Goal: Book appointment/travel/reservation

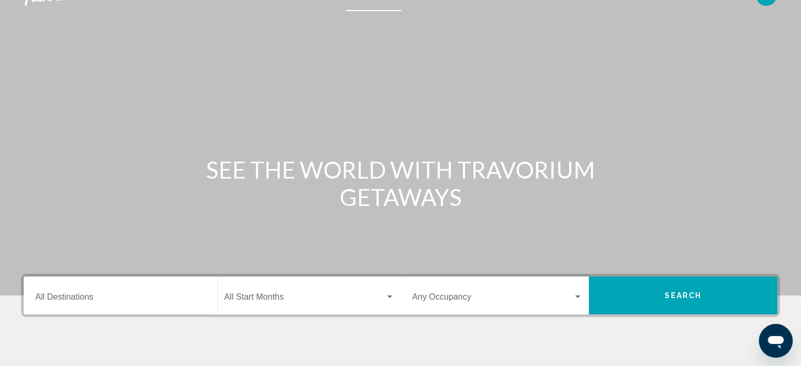
scroll to position [53, 0]
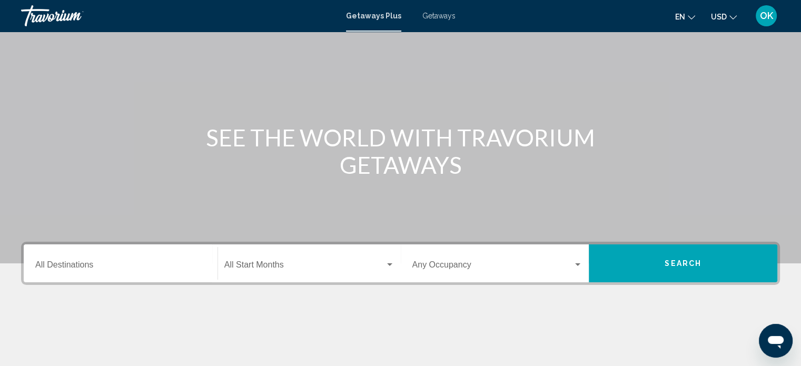
click at [183, 258] on div "Destination All Destinations" at bounding box center [120, 263] width 171 height 33
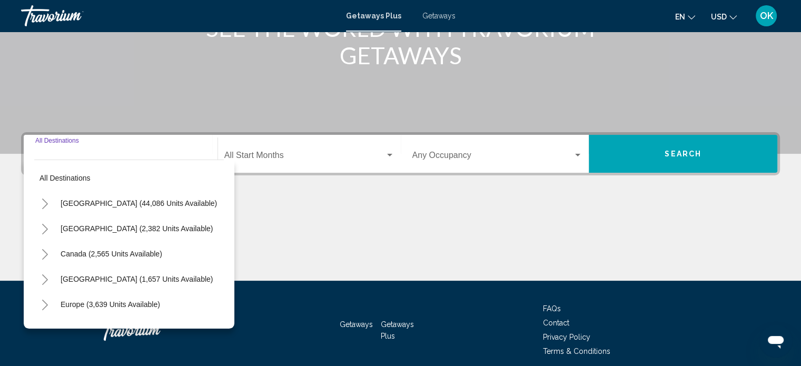
scroll to position [205, 0]
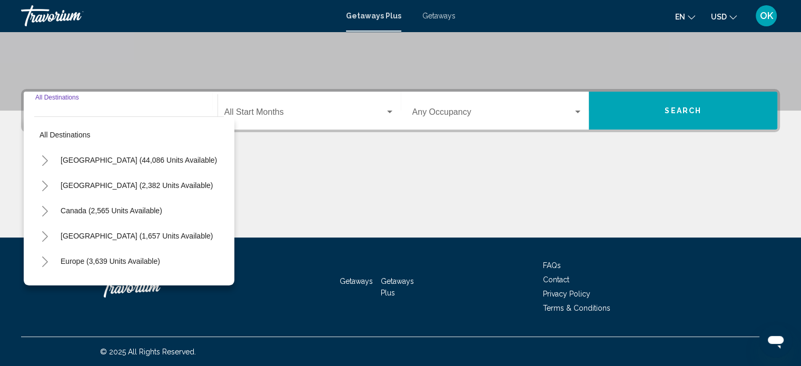
click at [42, 158] on icon "Toggle United States (44,086 units available)" at bounding box center [45, 160] width 8 height 11
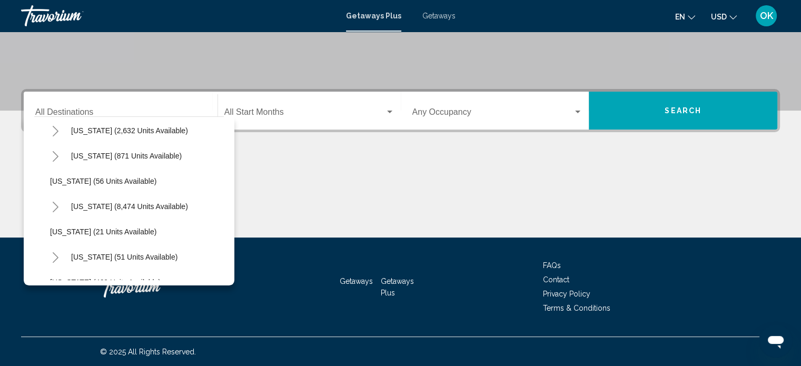
scroll to position [158, 0]
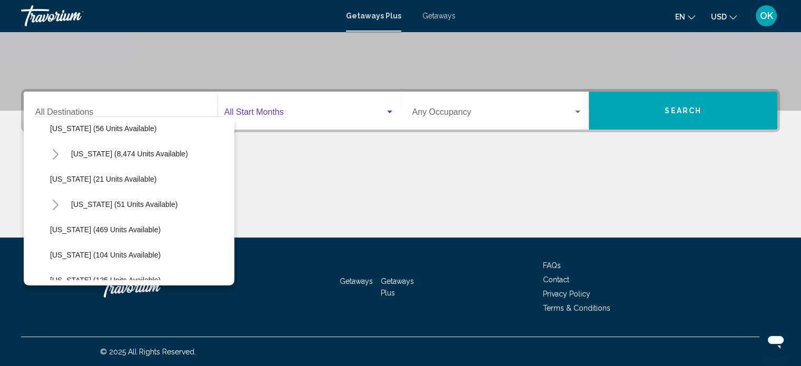
click at [308, 110] on span "Search widget" at bounding box center [304, 114] width 161 height 9
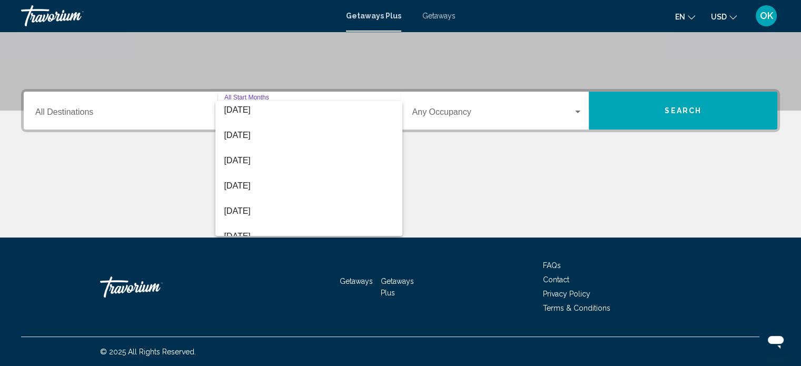
scroll to position [105, 0]
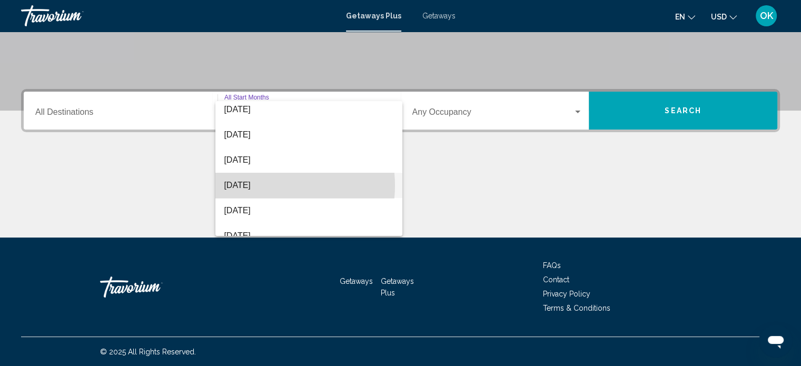
click at [262, 185] on span "[DATE]" at bounding box center [309, 185] width 170 height 25
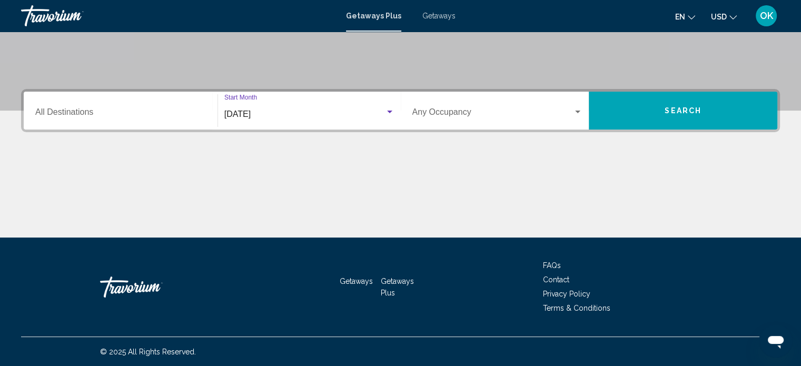
click at [692, 110] on span "Search" at bounding box center [683, 111] width 37 height 8
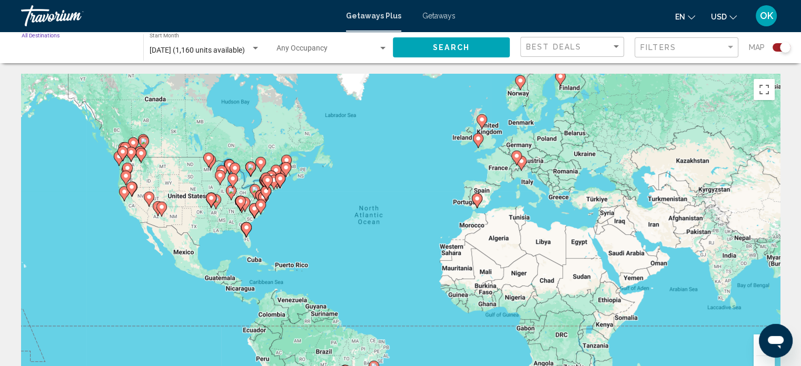
click at [66, 50] on input "Destination All Destinations" at bounding box center [77, 50] width 111 height 8
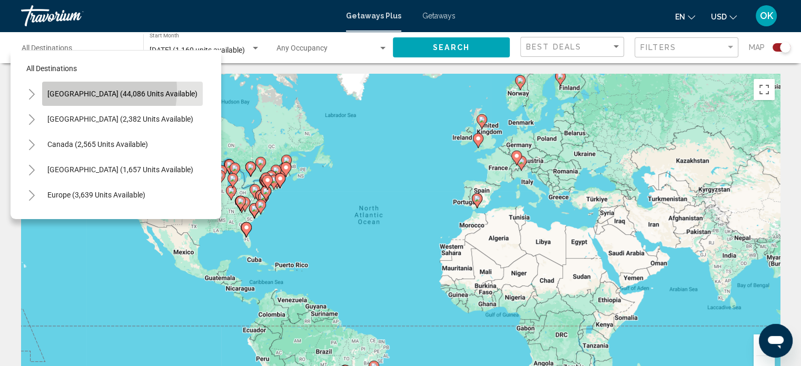
click at [76, 90] on span "[GEOGRAPHIC_DATA] (44,086 units available)" at bounding box center [122, 94] width 150 height 8
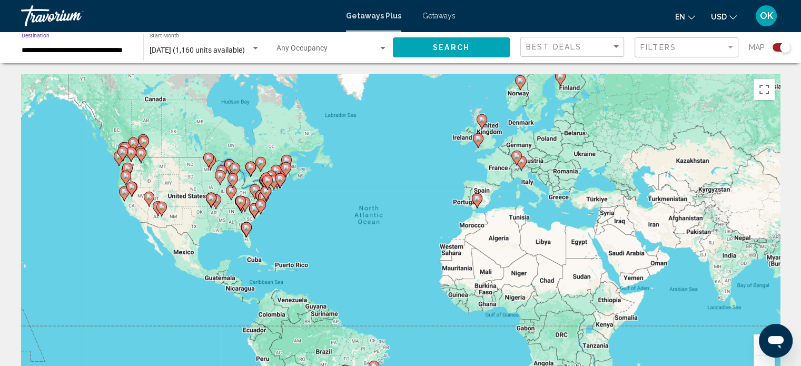
click at [417, 46] on button "Search" at bounding box center [451, 46] width 117 height 19
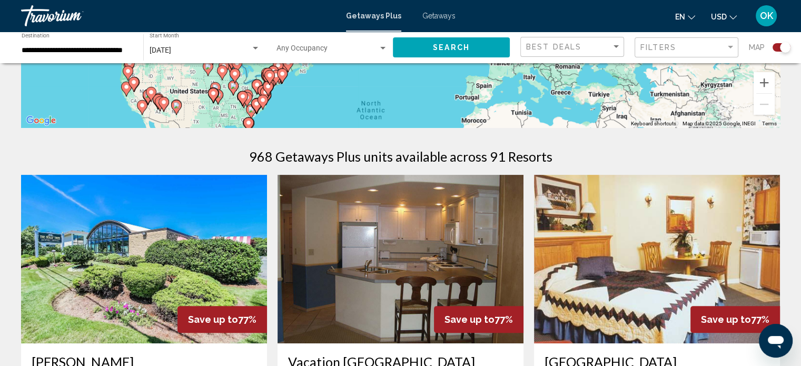
drag, startPoint x: 271, startPoint y: 221, endPoint x: 270, endPoint y: 216, distance: 5.5
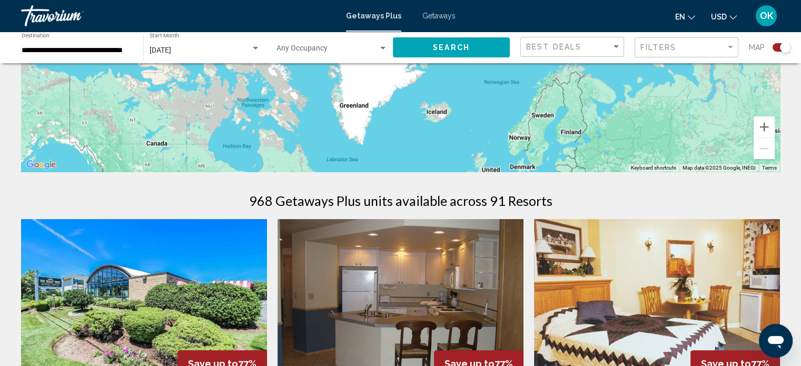
scroll to position [263, 0]
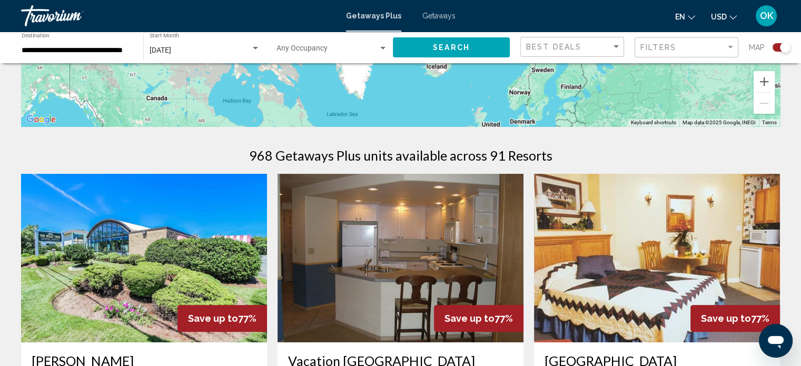
drag, startPoint x: 380, startPoint y: 93, endPoint x: 381, endPoint y: 82, distance: 10.6
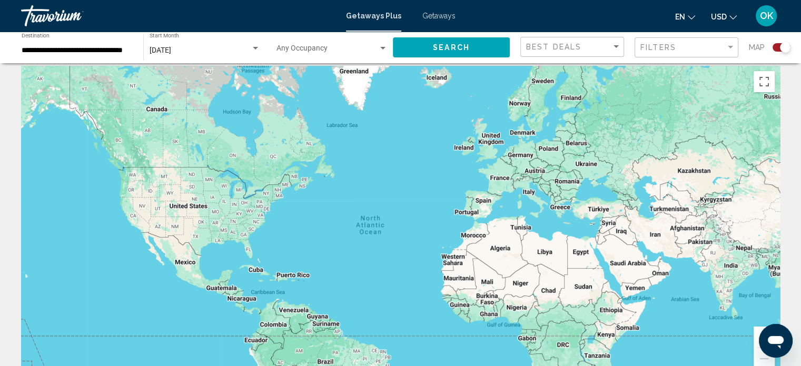
scroll to position [0, 0]
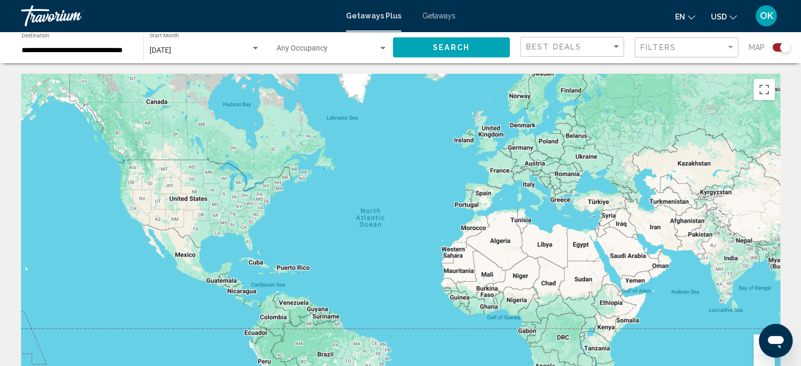
drag, startPoint x: 340, startPoint y: 104, endPoint x: 339, endPoint y: 111, distance: 7.4
click at [339, 111] on div "Main content" at bounding box center [400, 232] width 759 height 316
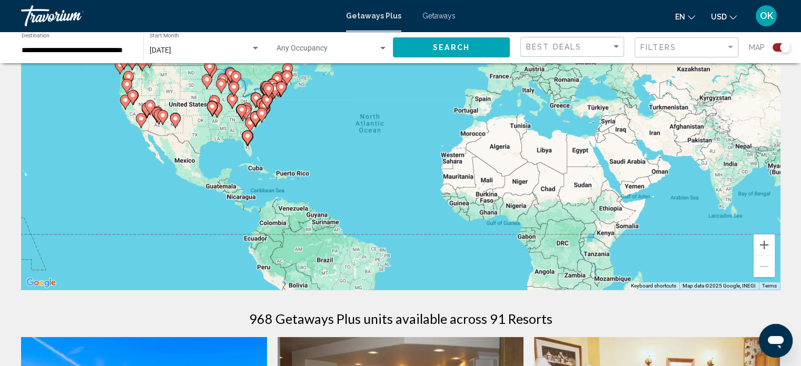
scroll to position [105, 0]
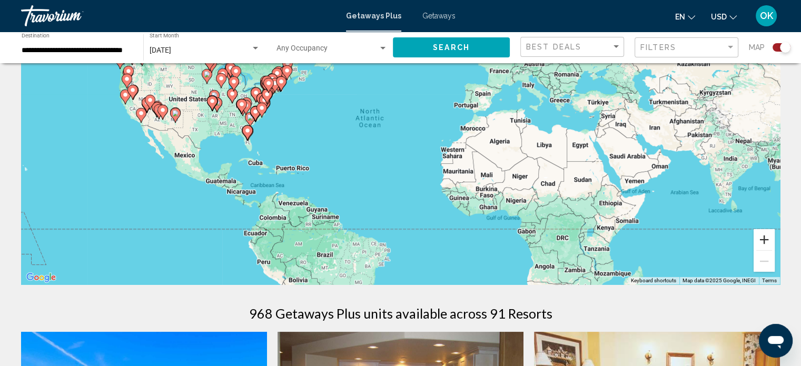
click at [766, 237] on button "Zoom in" at bounding box center [763, 239] width 21 height 21
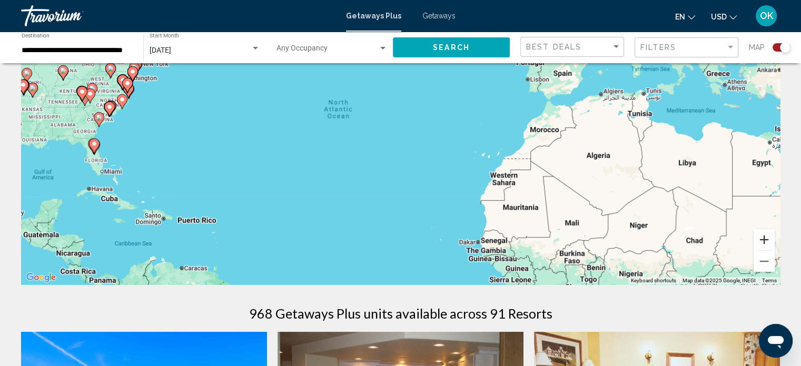
click at [764, 237] on button "Zoom in" at bounding box center [763, 239] width 21 height 21
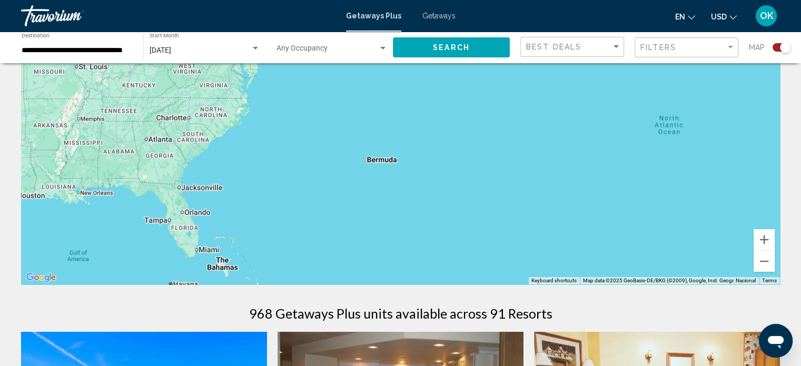
drag, startPoint x: 193, startPoint y: 167, endPoint x: 587, endPoint y: 200, distance: 395.7
click at [587, 200] on div "To activate drag with keyboard, press Alt + Enter. Once in keyboard drag state,…" at bounding box center [400, 126] width 759 height 316
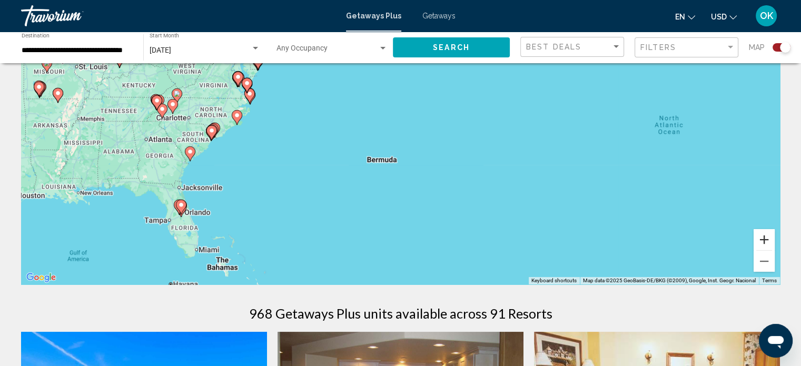
click at [761, 239] on button "Zoom in" at bounding box center [763, 239] width 21 height 21
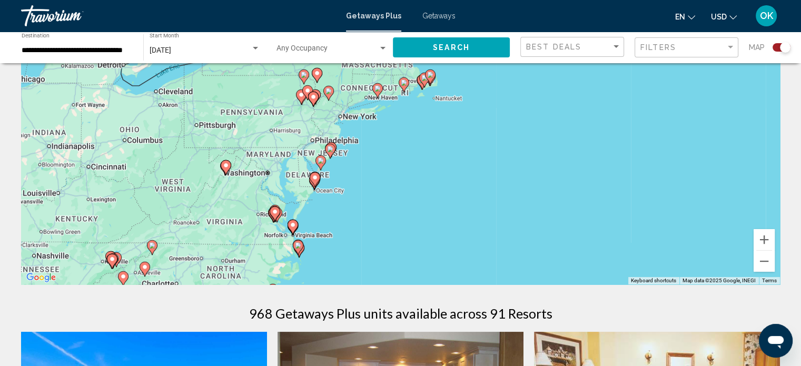
drag, startPoint x: 234, startPoint y: 216, endPoint x: 435, endPoint y: 389, distance: 264.8
click at [435, 261] on html "**********" at bounding box center [400, 78] width 801 height 366
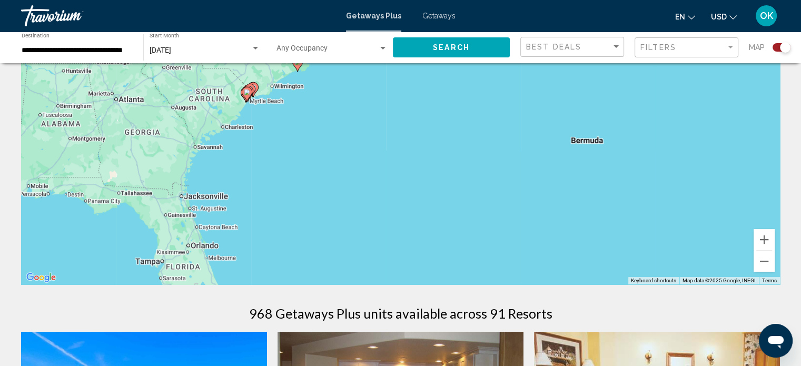
drag, startPoint x: 432, startPoint y: 181, endPoint x: 468, endPoint y: -64, distance: 246.9
click at [468, 0] on html "**********" at bounding box center [400, 78] width 801 height 366
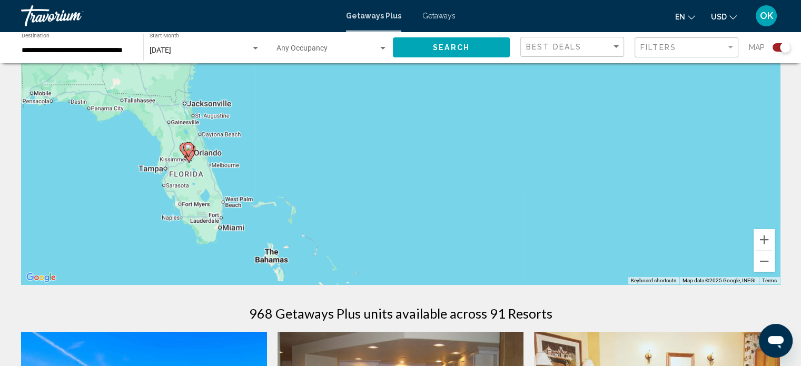
drag, startPoint x: 345, startPoint y: 190, endPoint x: 340, endPoint y: 116, distance: 73.9
click at [340, 116] on div "To activate drag with keyboard, press Alt + Enter. Once in keyboard drag state,…" at bounding box center [400, 126] width 759 height 316
click at [764, 232] on button "Zoom in" at bounding box center [763, 239] width 21 height 21
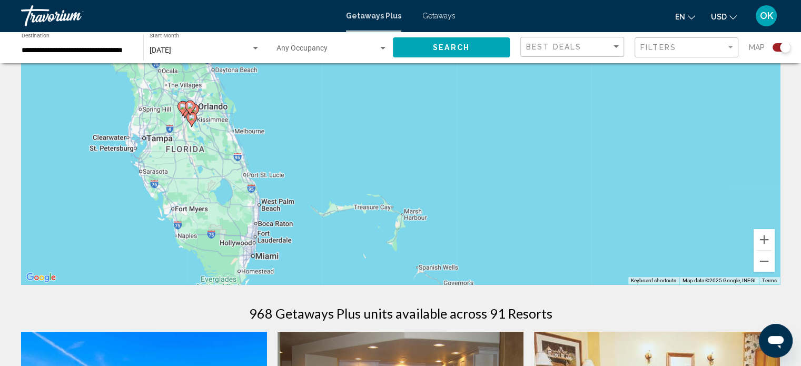
drag, startPoint x: 194, startPoint y: 187, endPoint x: 396, endPoint y: 123, distance: 212.5
click at [396, 123] on div "To activate drag with keyboard, press Alt + Enter. Once in keyboard drag state,…" at bounding box center [400, 126] width 759 height 316
click at [761, 243] on button "Zoom in" at bounding box center [763, 239] width 21 height 21
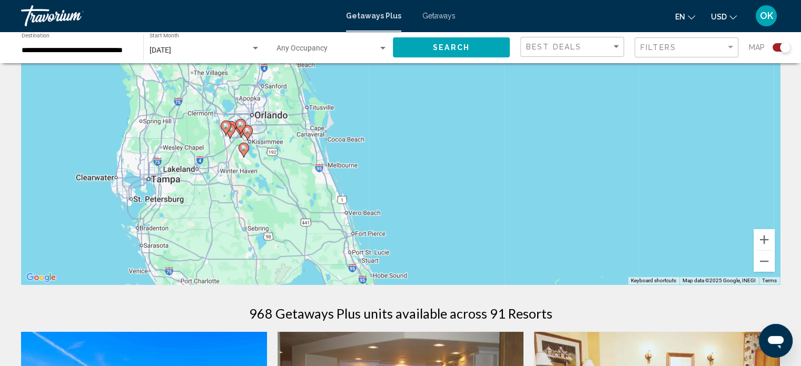
drag, startPoint x: 305, startPoint y: 150, endPoint x: 556, endPoint y: 185, distance: 253.6
click at [556, 183] on div "To activate drag with keyboard, press Alt + Enter. Once in keyboard drag state,…" at bounding box center [400, 126] width 759 height 316
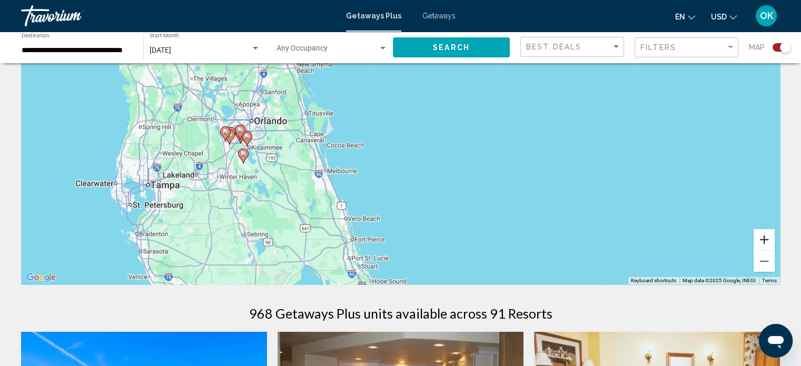
click at [762, 236] on button "Zoom in" at bounding box center [763, 239] width 21 height 21
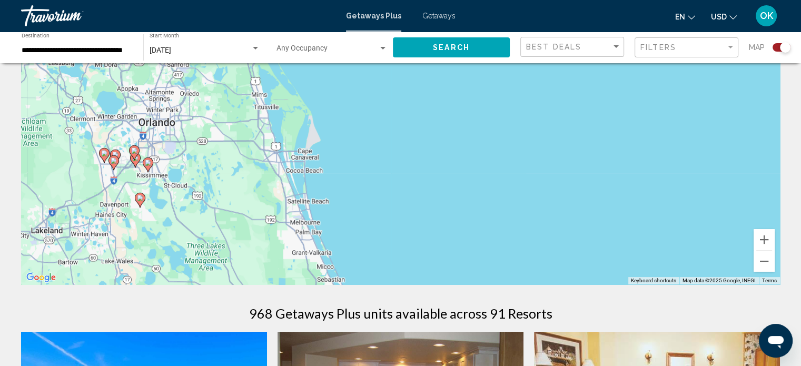
drag, startPoint x: 459, startPoint y: 175, endPoint x: 528, endPoint y: 186, distance: 69.4
click at [528, 186] on div "To activate drag with keyboard, press Alt + Enter. Once in keyboard drag state,…" at bounding box center [400, 126] width 759 height 316
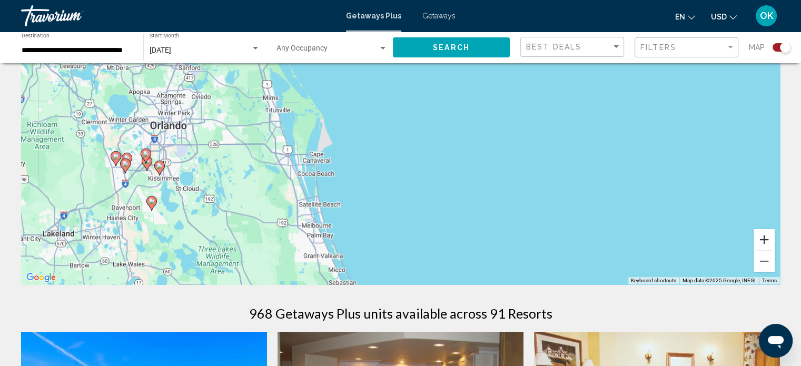
click at [762, 235] on button "Zoom in" at bounding box center [763, 239] width 21 height 21
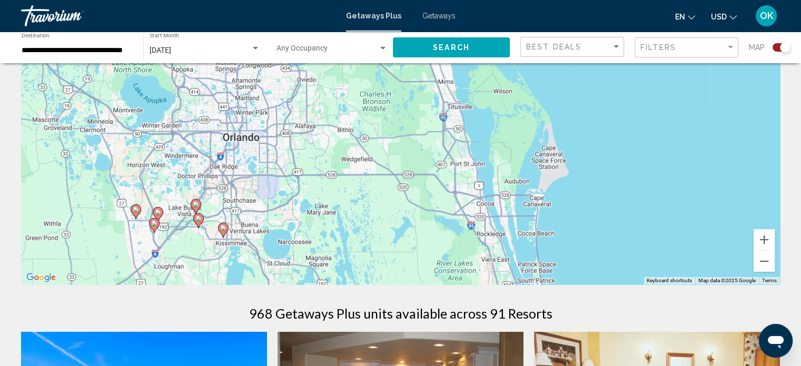
drag, startPoint x: 354, startPoint y: 194, endPoint x: 639, endPoint y: 209, distance: 285.7
click at [661, 206] on div "To activate drag with keyboard, press Alt + Enter. Once in keyboard drag state,…" at bounding box center [400, 126] width 759 height 316
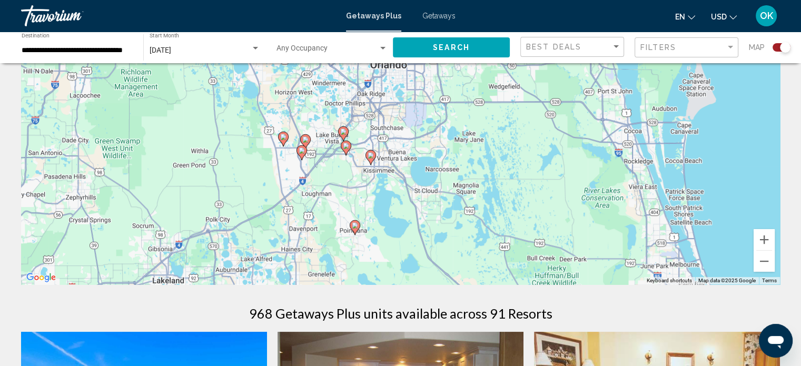
drag, startPoint x: 277, startPoint y: 195, endPoint x: 427, endPoint y: 124, distance: 165.6
click at [427, 124] on div "To activate drag with keyboard, press Alt + Enter. Once in keyboard drag state,…" at bounding box center [400, 126] width 759 height 316
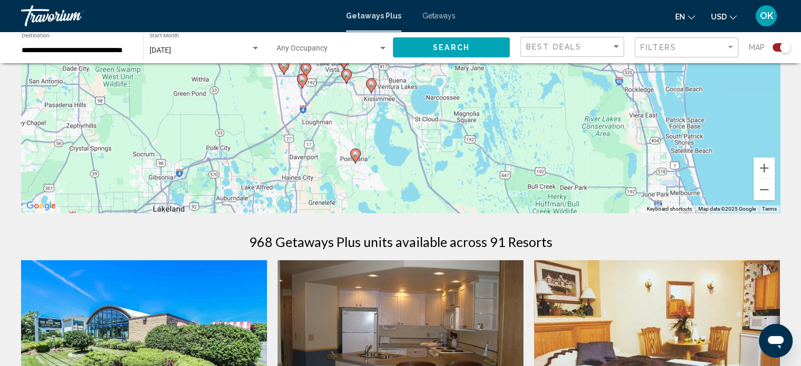
scroll to position [158, 0]
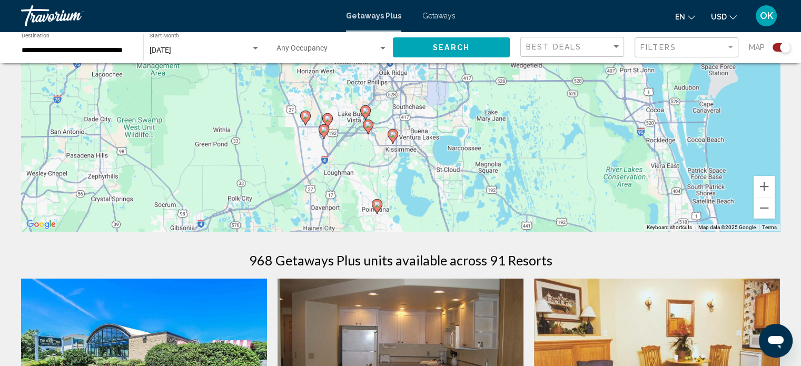
drag, startPoint x: 336, startPoint y: 147, endPoint x: 358, endPoint y: 181, distance: 39.6
click at [358, 181] on div "To activate drag with keyboard, press Alt + Enter. Once in keyboard drag state,…" at bounding box center [400, 73] width 759 height 316
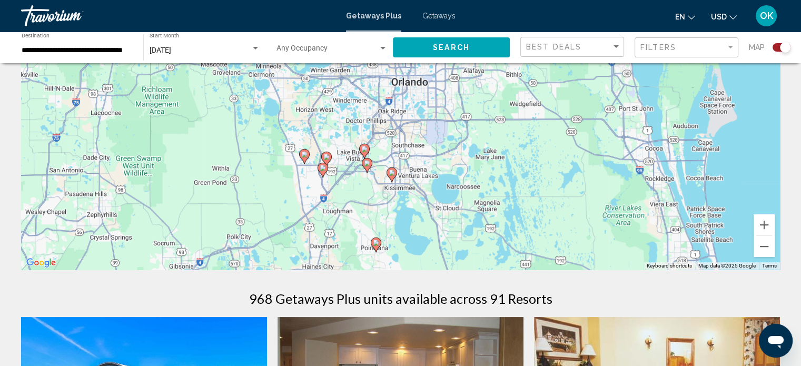
scroll to position [106, 0]
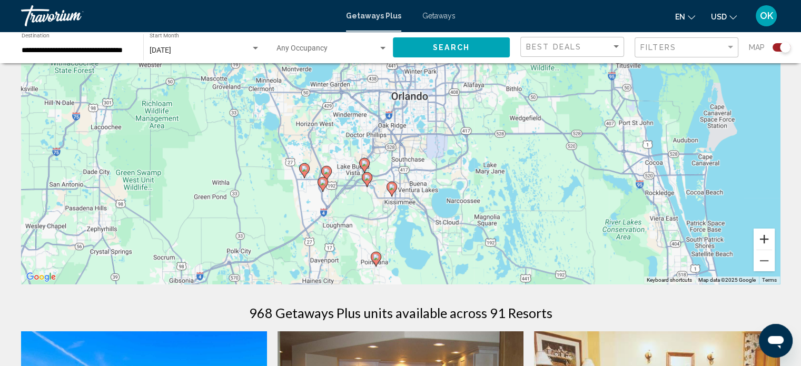
click at [765, 240] on button "Zoom in" at bounding box center [763, 239] width 21 height 21
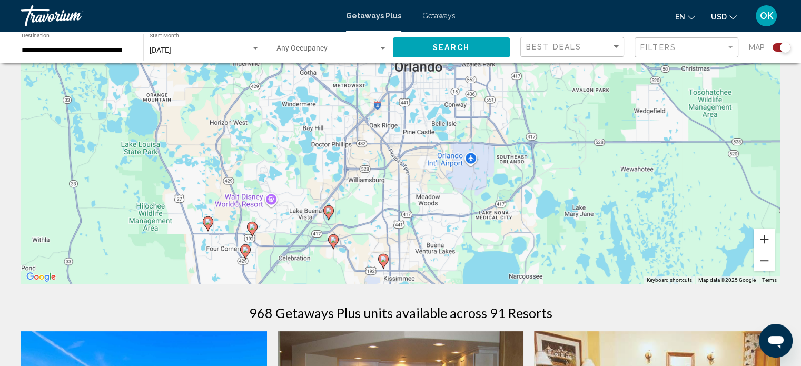
click at [765, 240] on button "Zoom in" at bounding box center [763, 239] width 21 height 21
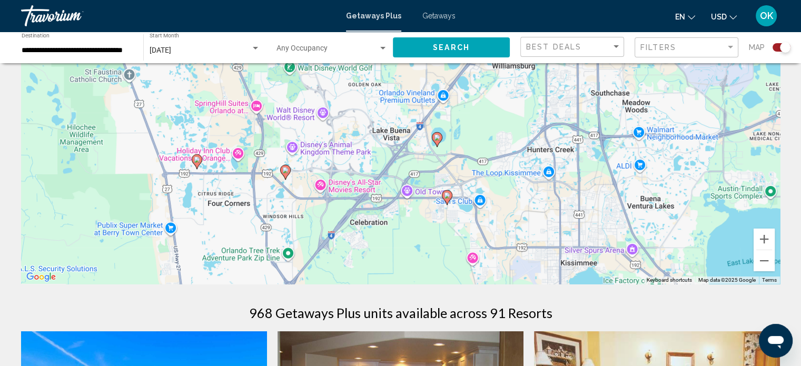
drag, startPoint x: 297, startPoint y: 281, endPoint x: 477, endPoint y: 115, distance: 244.8
click at [478, 113] on div "To activate drag with keyboard, press Alt + Enter. Once in keyboard drag state,…" at bounding box center [400, 126] width 759 height 316
click at [195, 156] on icon "Main content" at bounding box center [195, 163] width 9 height 14
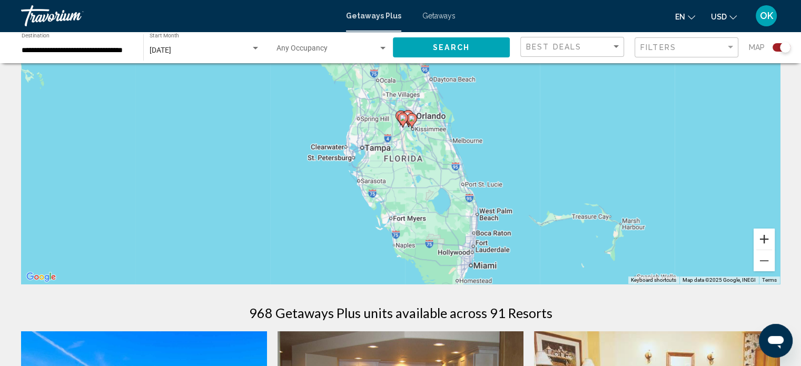
click at [765, 242] on button "Zoom in" at bounding box center [763, 239] width 21 height 21
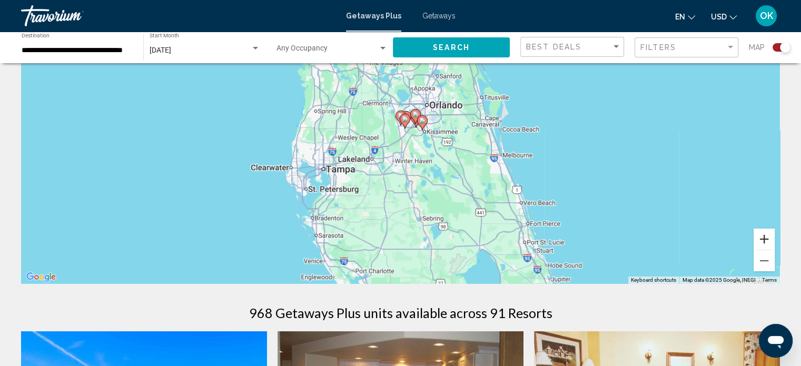
click at [765, 242] on button "Zoom in" at bounding box center [763, 239] width 21 height 21
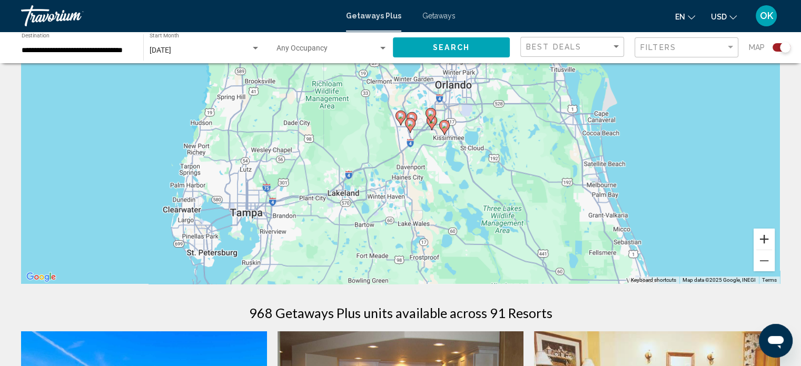
click at [765, 242] on button "Zoom in" at bounding box center [763, 239] width 21 height 21
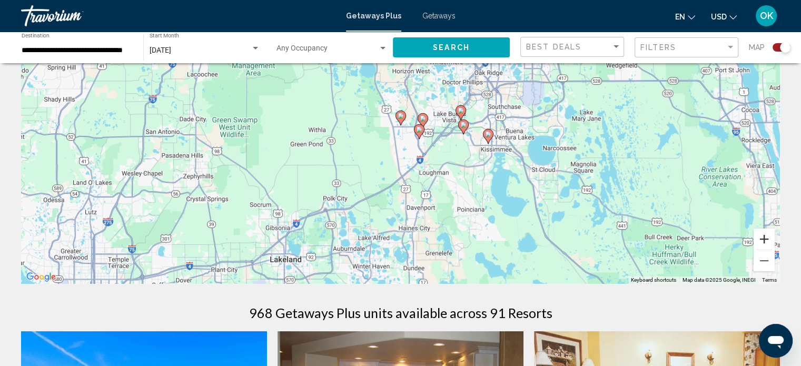
click at [765, 242] on button "Zoom in" at bounding box center [763, 239] width 21 height 21
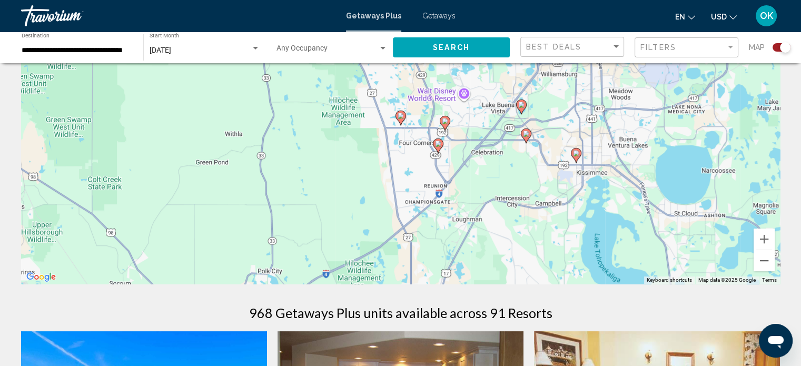
click at [401, 117] on image "Main content" at bounding box center [401, 116] width 6 height 6
type input "**********"
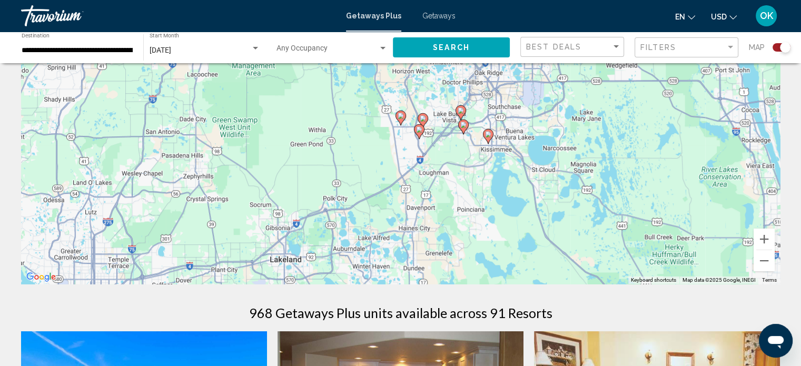
click at [398, 114] on image "Main content" at bounding box center [401, 116] width 6 height 6
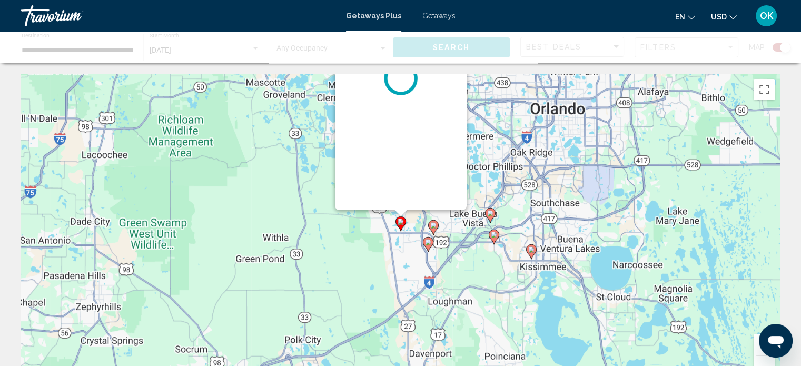
scroll to position [0, 0]
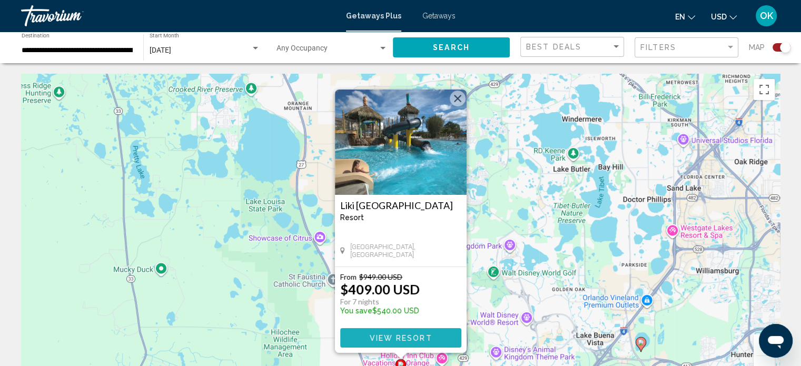
click at [370, 339] on span "View Resort" at bounding box center [400, 338] width 63 height 8
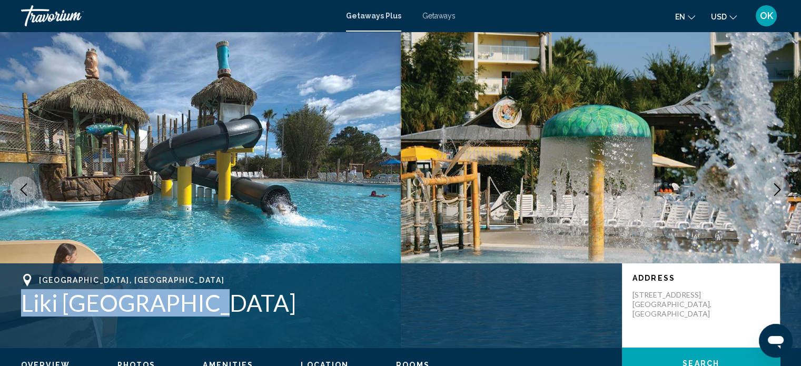
drag, startPoint x: 17, startPoint y: 303, endPoint x: 177, endPoint y: 299, distance: 160.1
click at [177, 299] on div "[GEOGRAPHIC_DATA] [GEOGRAPHIC_DATA] Address [STREET_ADDRESS]" at bounding box center [400, 305] width 801 height 63
copy h1 "Liki [GEOGRAPHIC_DATA]"
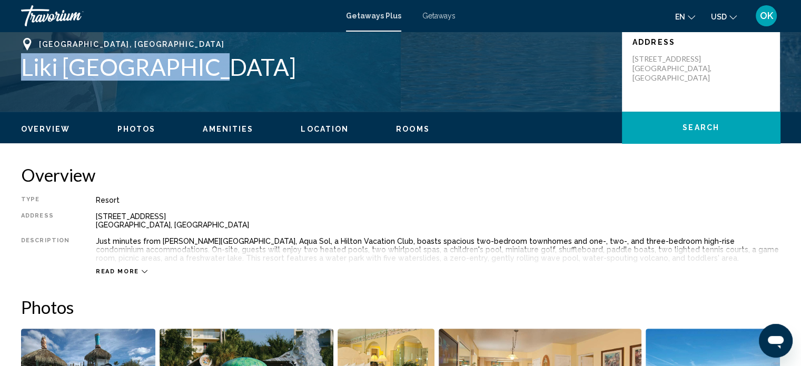
scroll to position [234, 0]
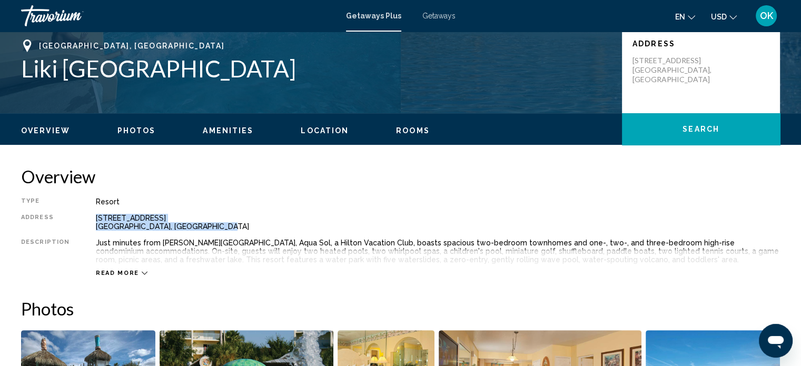
drag, startPoint x: 91, startPoint y: 218, endPoint x: 219, endPoint y: 233, distance: 129.4
click at [219, 233] on div "Type Resort All-Inclusive No All-Inclusive Address [STREET_ADDRESS] Description…" at bounding box center [400, 237] width 759 height 80
copy div "[STREET_ADDRESS]"
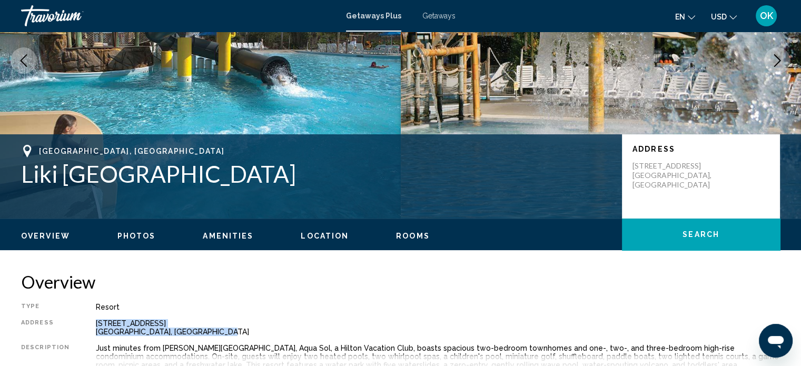
scroll to position [0, 0]
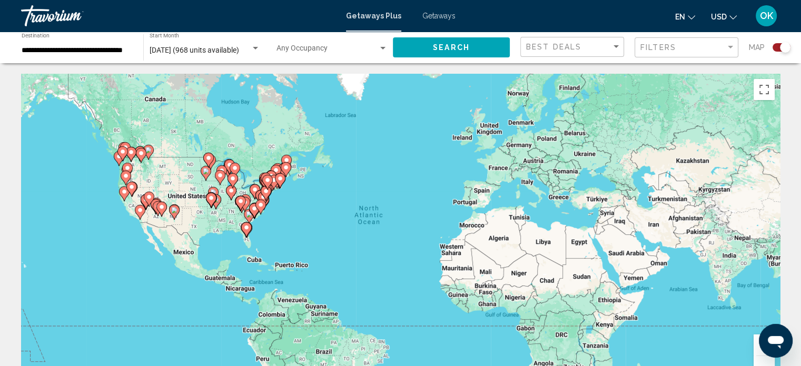
click at [245, 230] on image "Main content" at bounding box center [246, 227] width 6 height 6
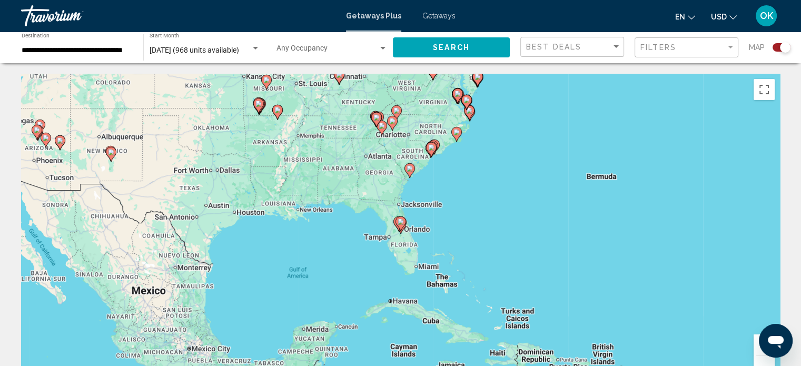
click at [396, 223] on icon "Main content" at bounding box center [399, 224] width 9 height 14
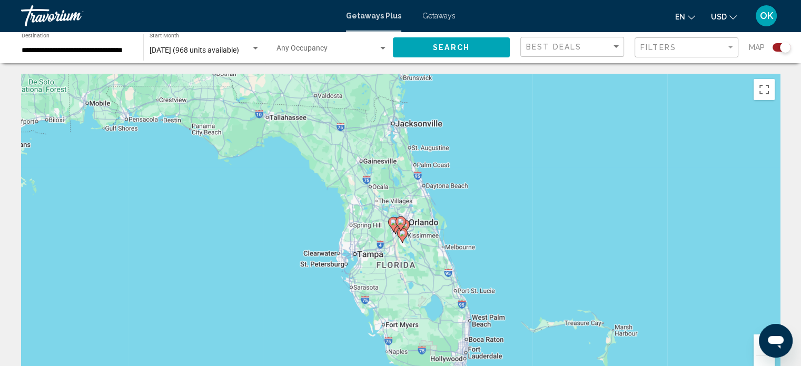
click at [397, 224] on icon "Main content" at bounding box center [399, 224] width 9 height 14
type input "**********"
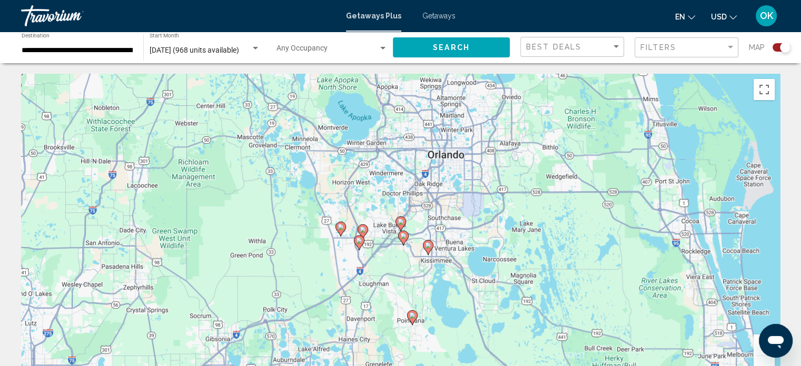
click at [382, 233] on div "To navigate, press the arrow keys. To activate drag with keyboard, press Alt + …" at bounding box center [400, 232] width 759 height 316
click at [353, 225] on div "To activate drag with keyboard, press Alt + Enter. Once in keyboard drag state,…" at bounding box center [400, 232] width 759 height 316
click at [368, 232] on div "To activate drag with keyboard, press Alt + Enter. Once in keyboard drag state,…" at bounding box center [400, 232] width 759 height 316
click at [361, 228] on image "Main content" at bounding box center [363, 229] width 6 height 6
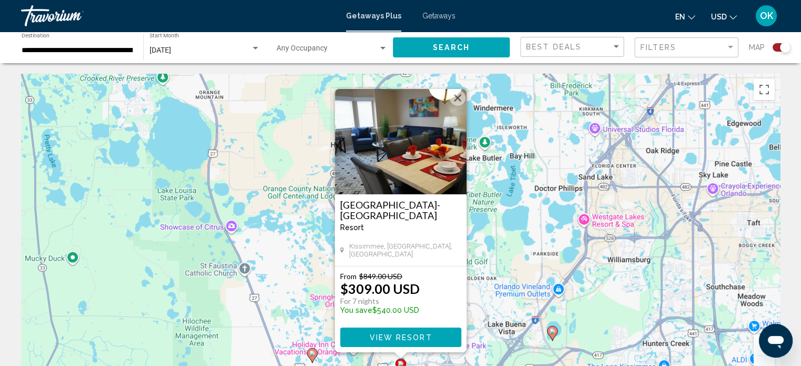
click at [325, 229] on div "To activate drag with keyboard, press Alt + Enter. Once in keyboard drag state,…" at bounding box center [400, 232] width 759 height 316
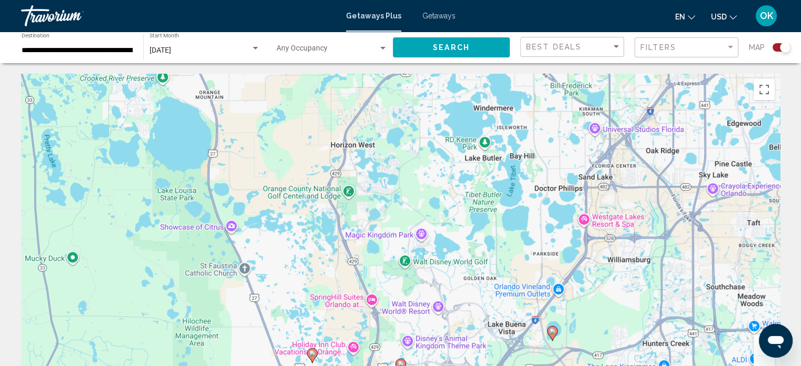
click at [549, 328] on icon "Main content" at bounding box center [551, 333] width 9 height 14
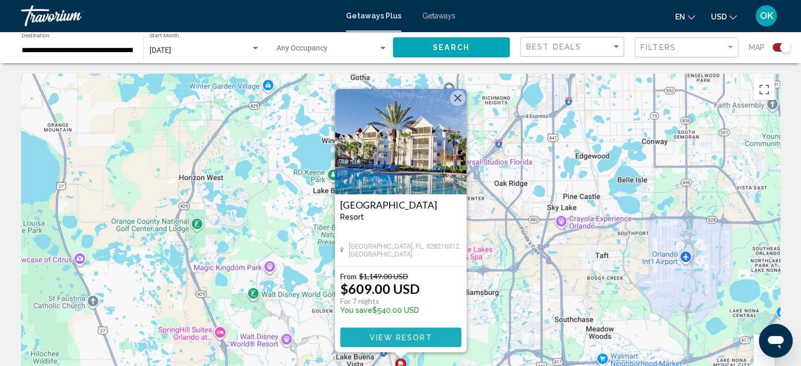
click at [388, 334] on span "View Resort" at bounding box center [400, 337] width 63 height 8
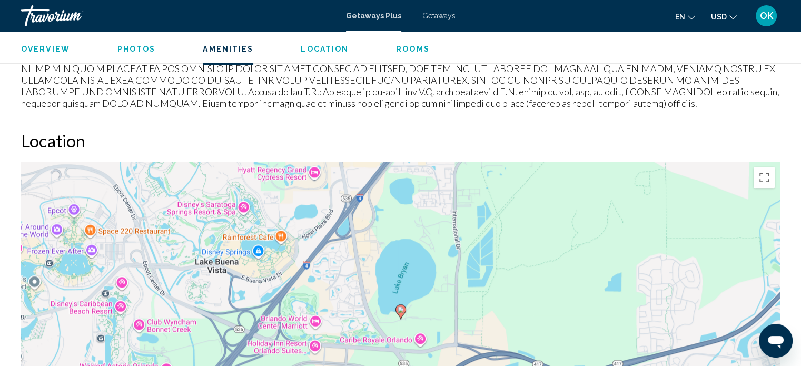
scroll to position [1323, 0]
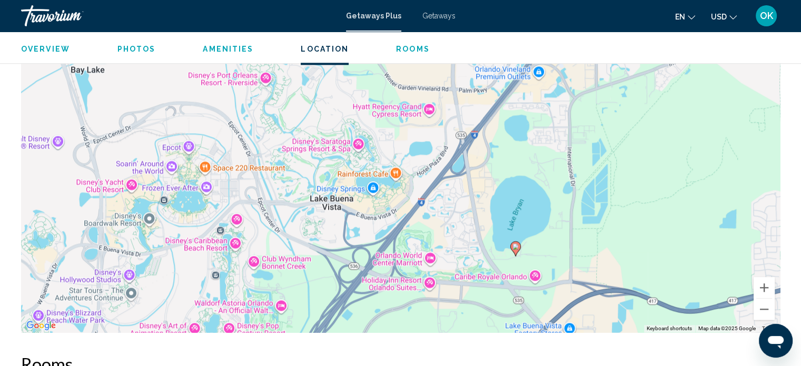
drag, startPoint x: 317, startPoint y: 168, endPoint x: 433, endPoint y: 250, distance: 141.7
click at [433, 250] on div "To activate drag with keyboard, press Alt + Enter. Once in keyboard drag state,…" at bounding box center [400, 174] width 759 height 316
click at [357, 142] on div "To activate drag with keyboard, press Alt + Enter. Once in keyboard drag state,…" at bounding box center [400, 174] width 759 height 316
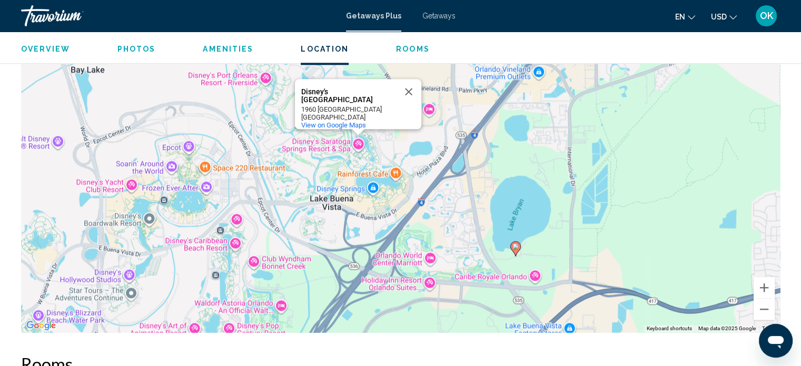
drag, startPoint x: 301, startPoint y: 84, endPoint x: 348, endPoint y: 95, distance: 47.5
click at [348, 95] on div "Disney's [GEOGRAPHIC_DATA]" at bounding box center [348, 96] width 95 height 16
copy div "Disney's [GEOGRAPHIC_DATA]"
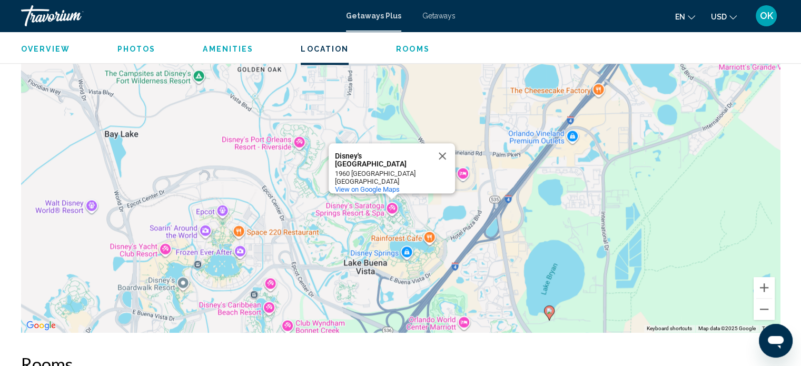
drag, startPoint x: 231, startPoint y: 194, endPoint x: 265, endPoint y: 257, distance: 72.1
click at [265, 257] on div "To activate drag with keyboard, press Alt + Enter. Once in keyboard drag state,…" at bounding box center [400, 174] width 759 height 316
click at [444, 148] on button "Close" at bounding box center [442, 155] width 25 height 25
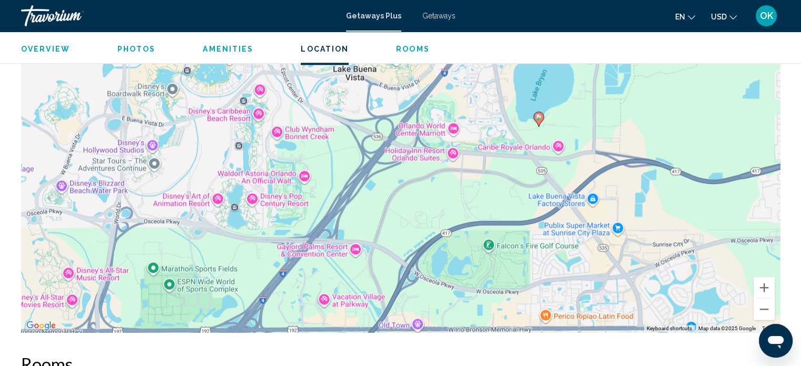
drag, startPoint x: 247, startPoint y: 180, endPoint x: 238, endPoint y: -14, distance: 194.0
click at [758, 312] on button "Zoom out" at bounding box center [763, 309] width 21 height 21
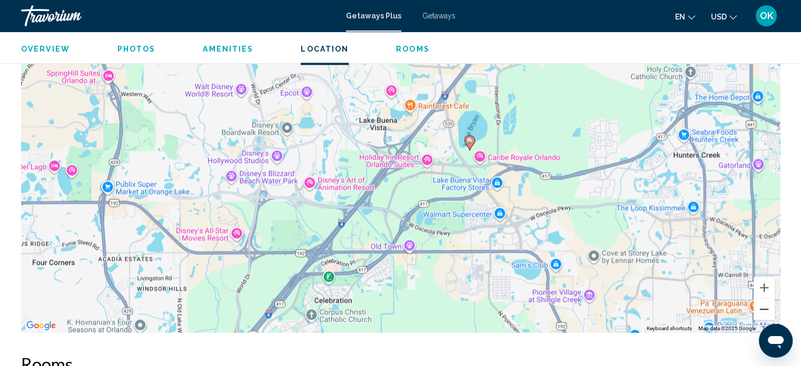
click at [758, 312] on button "Zoom out" at bounding box center [763, 309] width 21 height 21
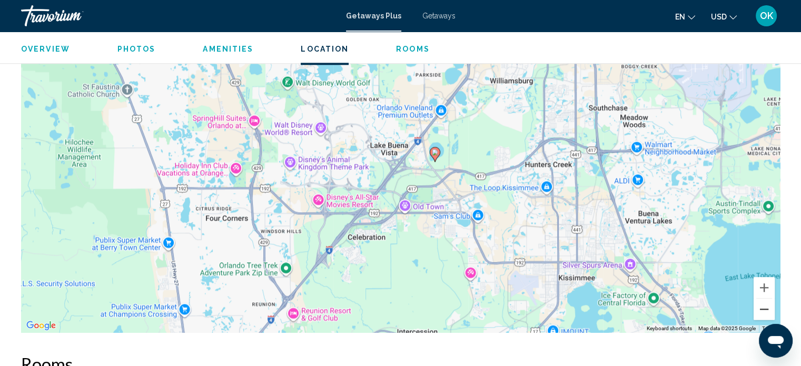
click at [758, 312] on button "Zoom out" at bounding box center [763, 309] width 21 height 21
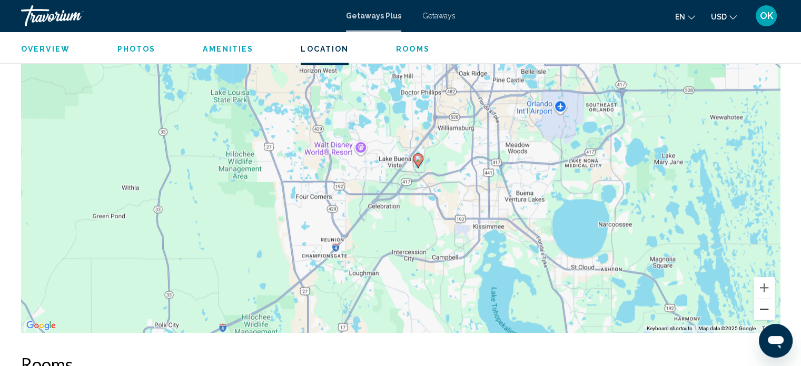
click at [758, 312] on button "Zoom out" at bounding box center [763, 309] width 21 height 21
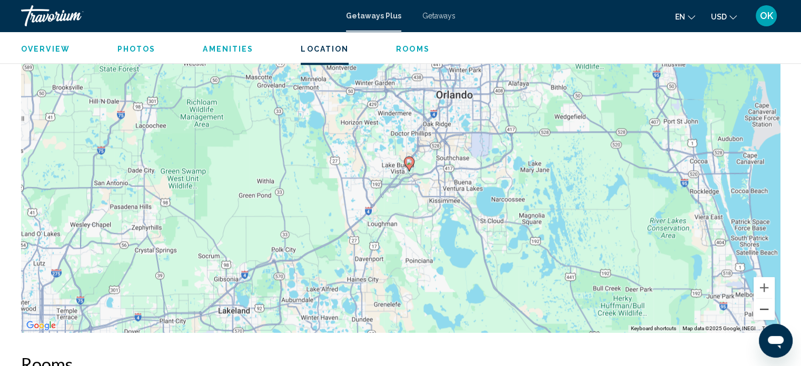
click at [758, 312] on button "Zoom out" at bounding box center [763, 309] width 21 height 21
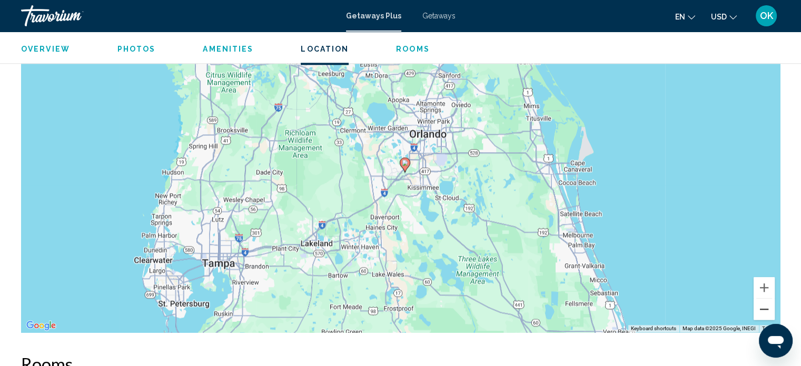
click at [758, 312] on button "Zoom out" at bounding box center [763, 309] width 21 height 21
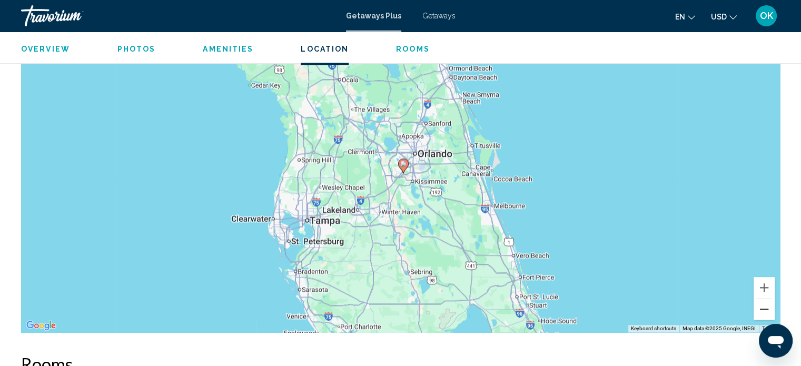
click at [758, 312] on button "Zoom out" at bounding box center [763, 309] width 21 height 21
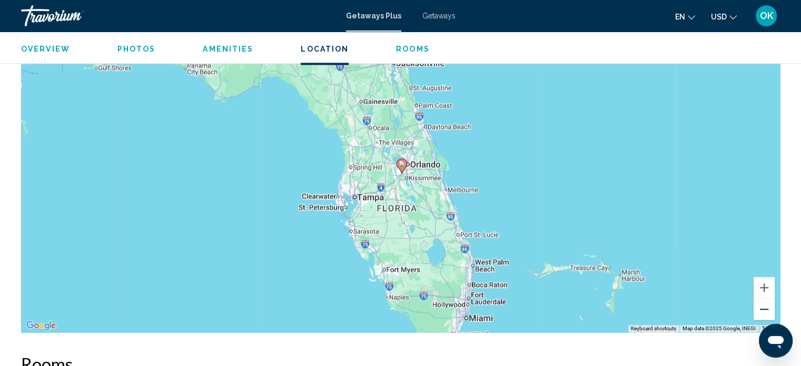
click at [758, 312] on button "Zoom out" at bounding box center [763, 309] width 21 height 21
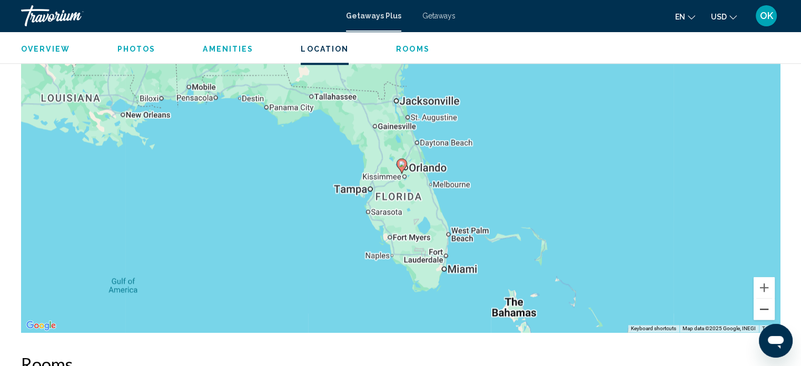
click at [758, 312] on button "Zoom out" at bounding box center [763, 309] width 21 height 21
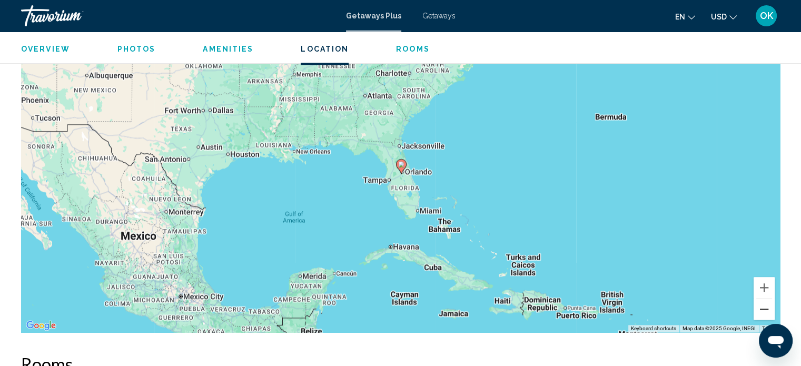
click at [758, 312] on button "Zoom out" at bounding box center [763, 309] width 21 height 21
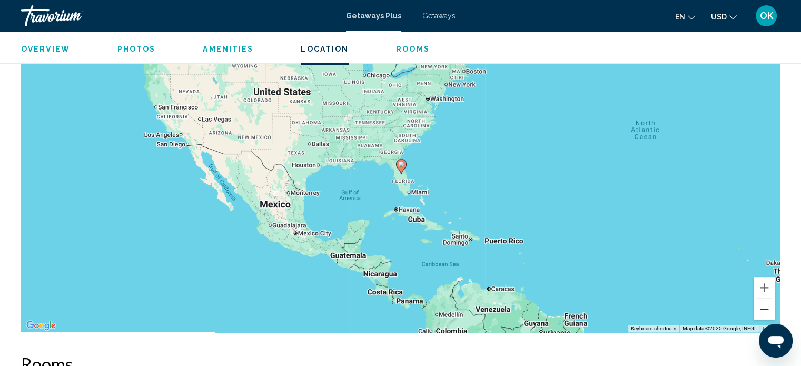
click at [758, 312] on button "Zoom out" at bounding box center [763, 309] width 21 height 21
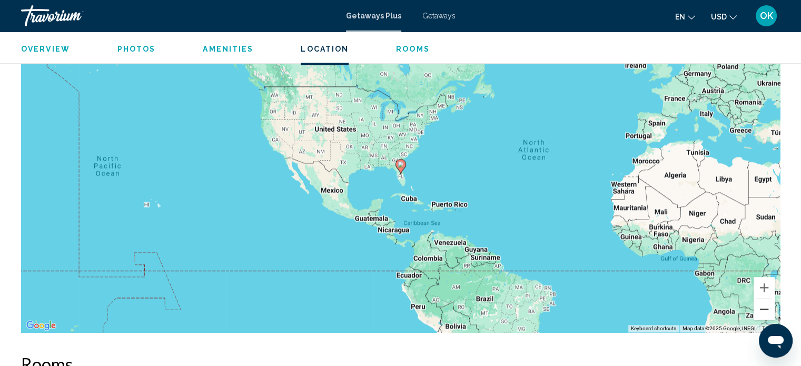
click at [758, 312] on button "Zoom out" at bounding box center [763, 309] width 21 height 21
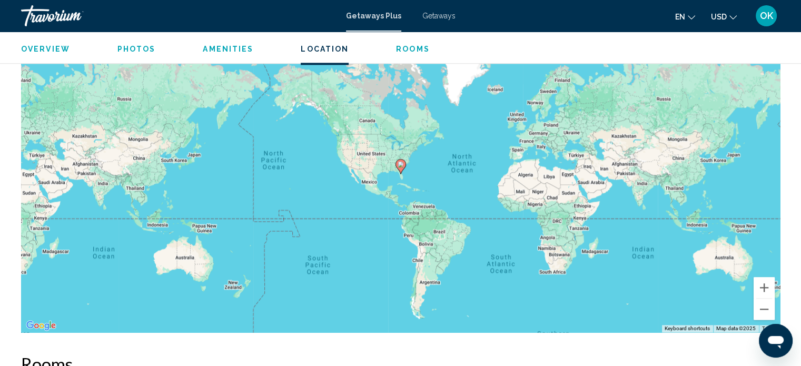
click at [513, 198] on div "To activate drag with keyboard, press Alt + Enter. Once in keyboard drag state,…" at bounding box center [400, 174] width 759 height 316
click at [410, 126] on div "To activate drag with keyboard, press Alt + Enter. Once in keyboard drag state,…" at bounding box center [400, 174] width 759 height 316
